Goal: Find specific page/section: Find specific page/section

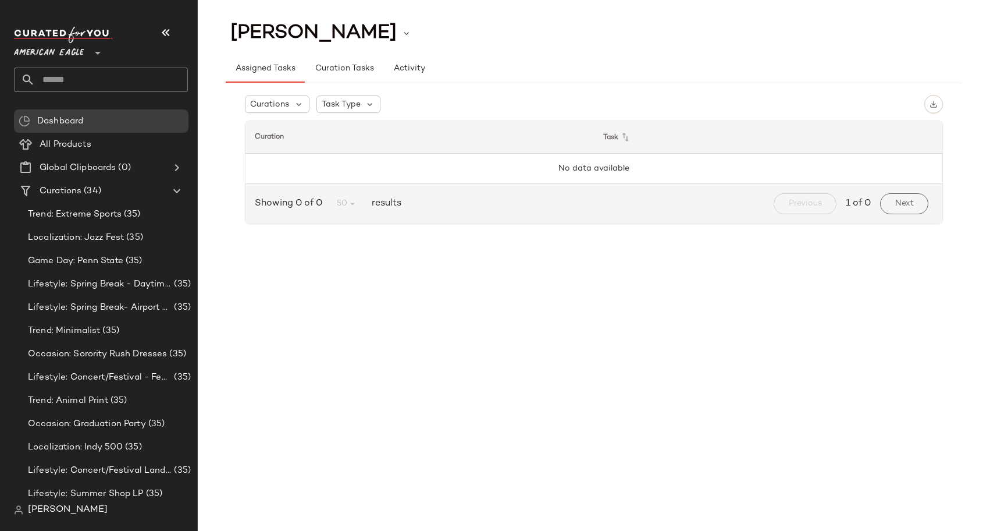
click at [73, 44] on span "American Eagle" at bounding box center [49, 50] width 70 height 21
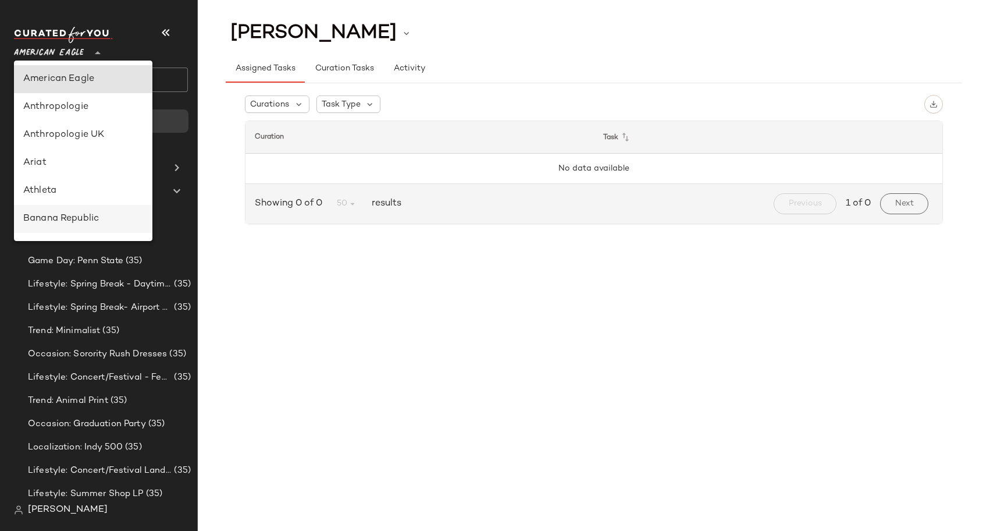
scroll to position [157, 0]
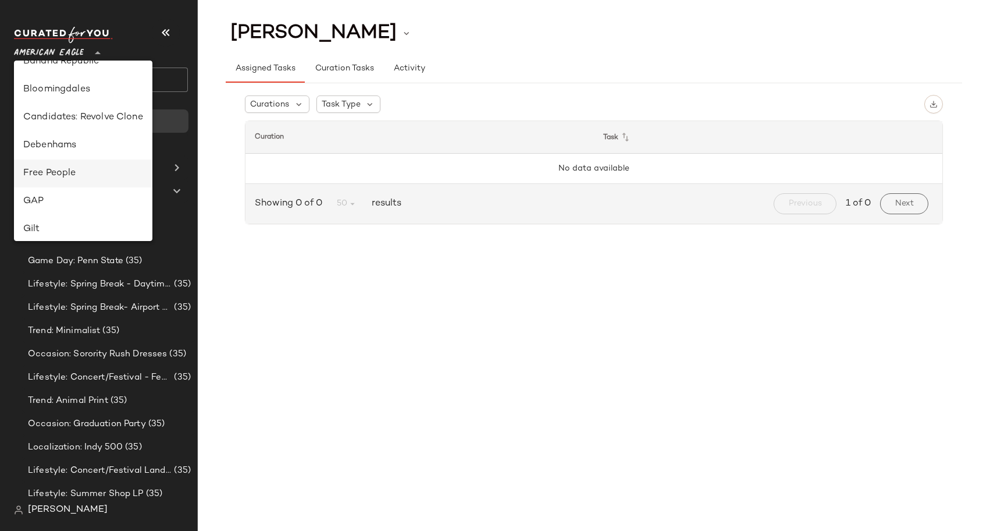
click at [58, 184] on div "Free People" at bounding box center [83, 173] width 138 height 28
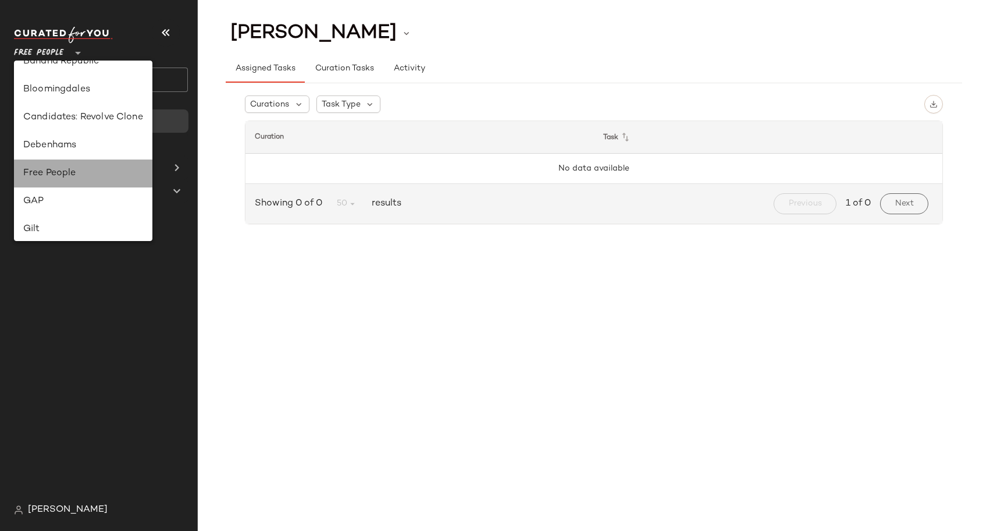
type input "**"
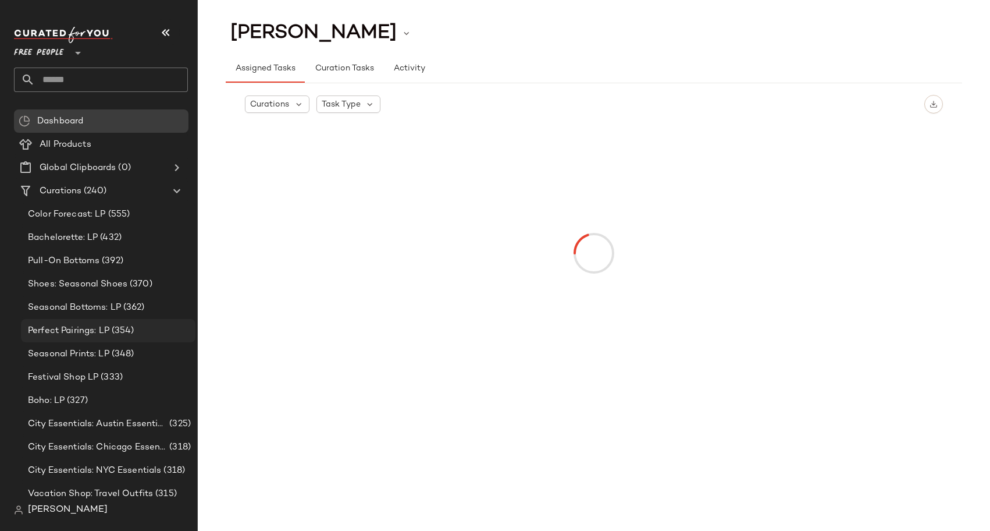
click at [104, 329] on span "Perfect Pairings: LP" at bounding box center [68, 330] width 81 height 13
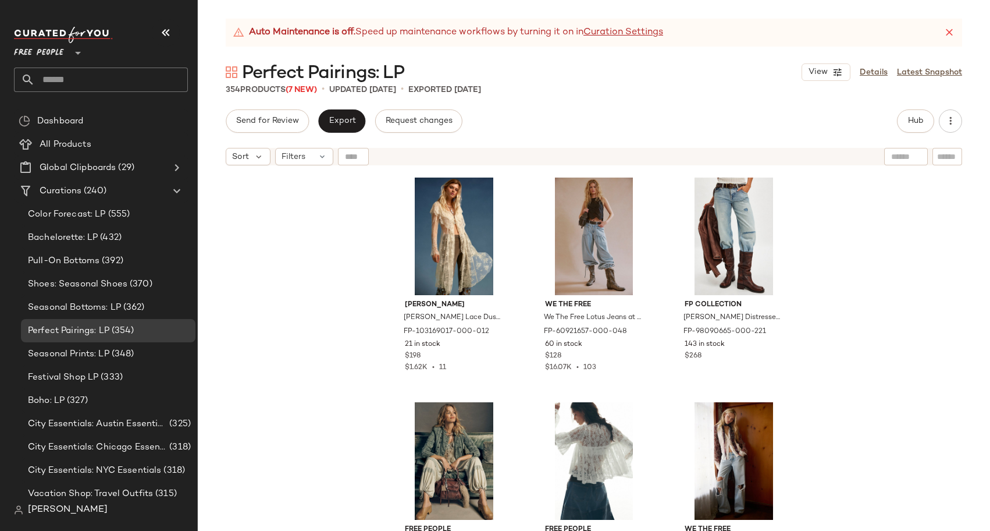
click at [269, 10] on main "Auto Maintenance is off. Speed up maintenance workflows by turning it on in Cur…" at bounding box center [495, 265] width 990 height 531
